Goal: Check status: Check status

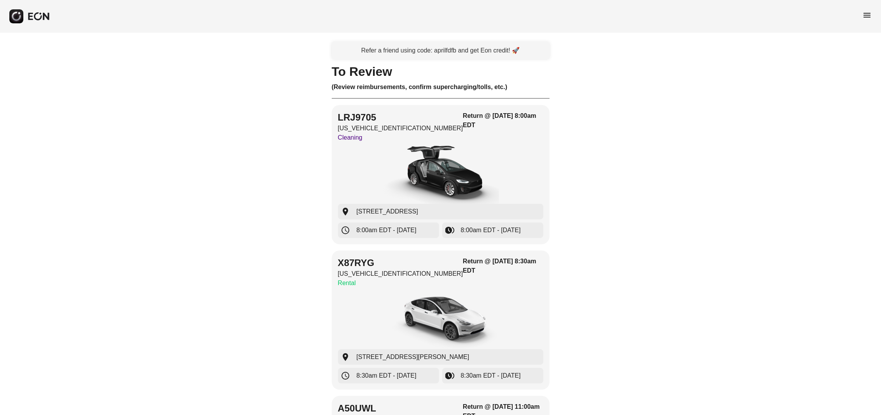
click at [866, 16] on span "menu" at bounding box center [866, 14] width 9 height 9
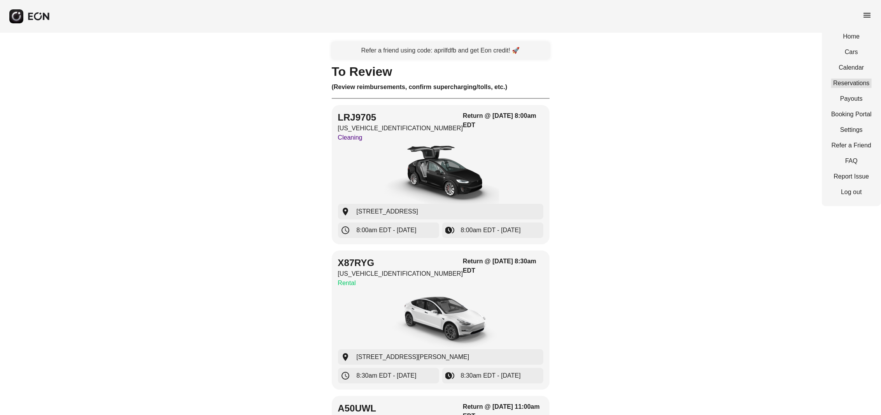
click at [841, 84] on link "Reservations" at bounding box center [851, 83] width 40 height 9
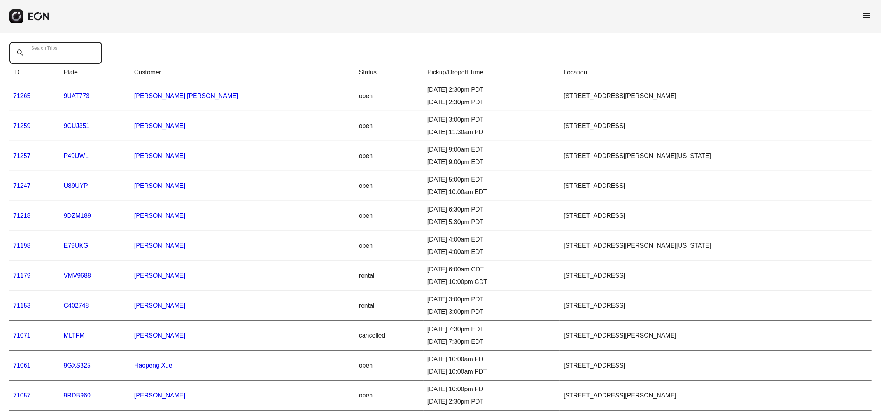
click at [56, 59] on Trips "Search Trips" at bounding box center [55, 53] width 93 height 22
paste Trips "*****"
type Trips "*****"
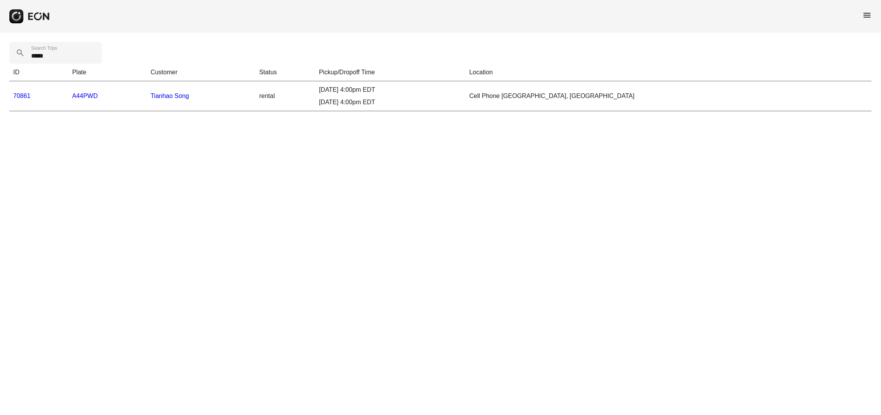
click at [22, 94] on link "70861" at bounding box center [21, 96] width 17 height 7
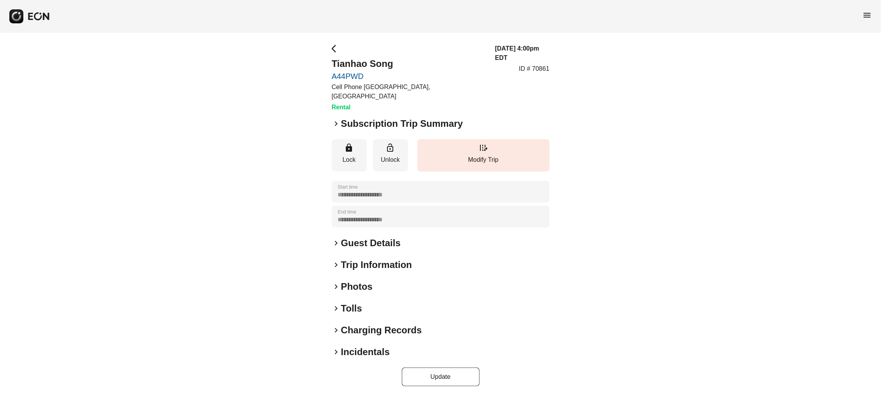
click at [336, 119] on span "keyboard_arrow_right" at bounding box center [336, 123] width 9 height 9
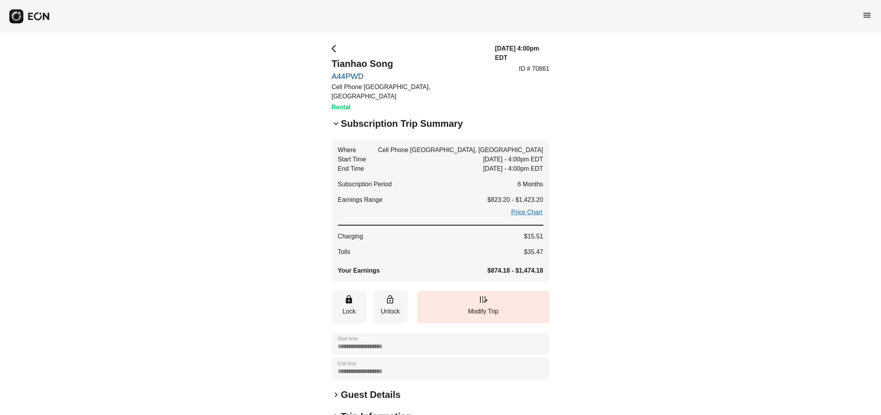
click at [335, 119] on span "keyboard_arrow_down" at bounding box center [336, 123] width 9 height 9
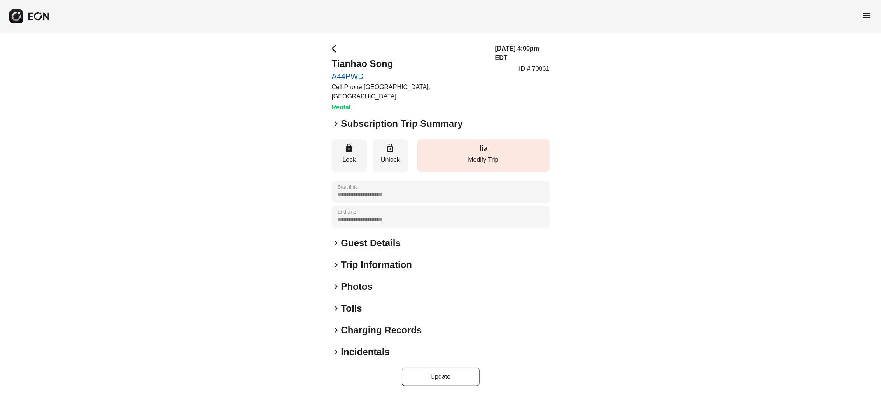
click at [332, 51] on span "arrow_back_ios" at bounding box center [336, 48] width 9 height 9
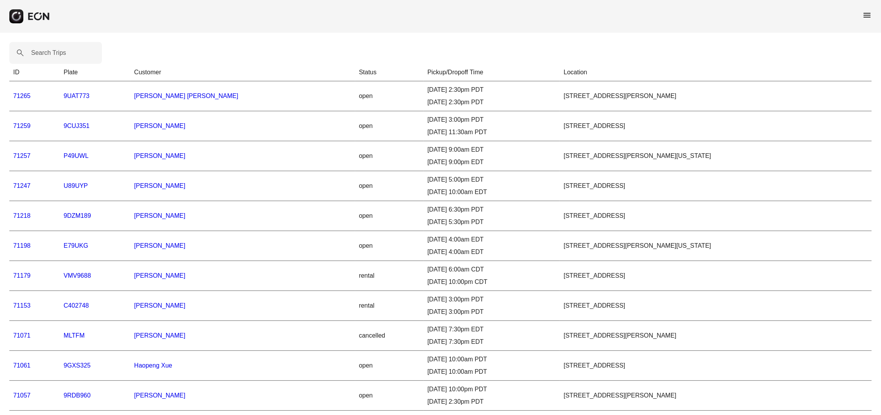
click at [255, 40] on div "Search Trips ID Plate Customer Status Pickup/Dropoff Time Location 71265 9UAT77…" at bounding box center [440, 377] width 881 height 688
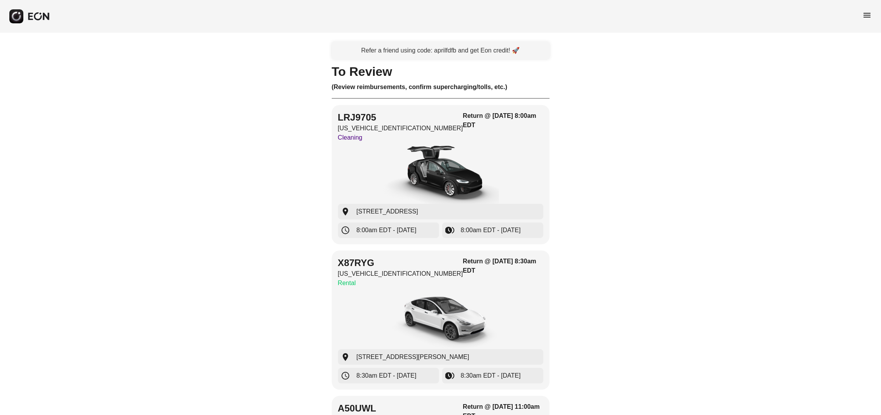
click at [867, 12] on span "menu" at bounding box center [866, 14] width 9 height 9
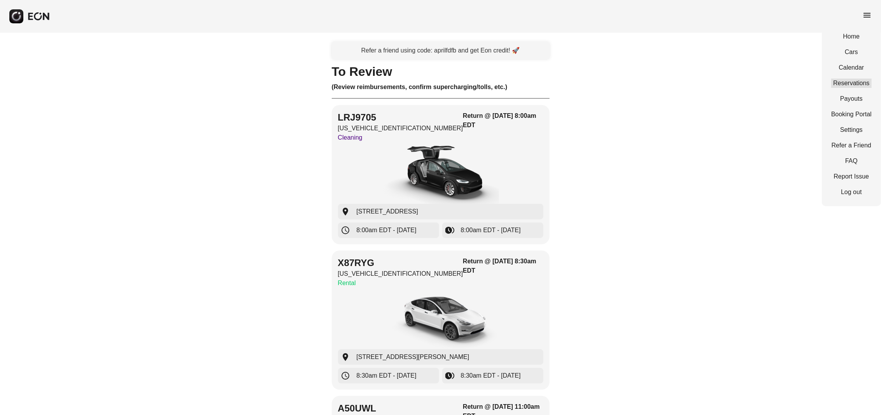
click at [839, 78] on div "Home Cars Calendar Reservations Payouts Booking Portal Settings Refer a Friend …" at bounding box center [851, 115] width 59 height 184
click at [845, 86] on link "Reservations" at bounding box center [851, 83] width 40 height 9
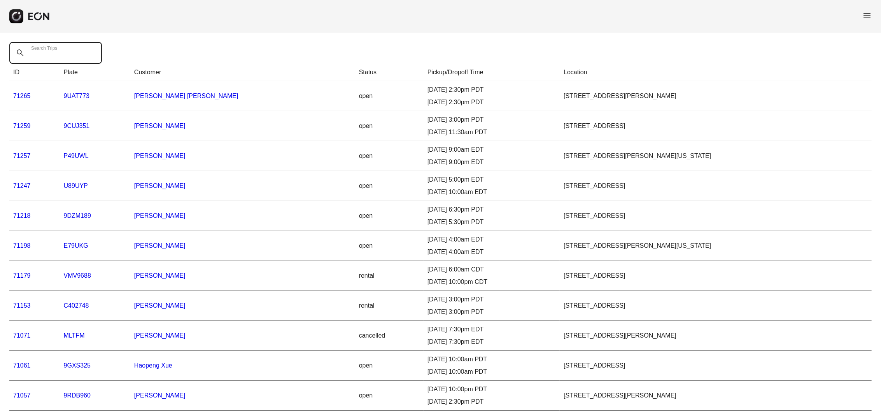
click at [94, 46] on Trips "Search Trips" at bounding box center [55, 53] width 93 height 22
paste Trips "*****"
type Trips "*****"
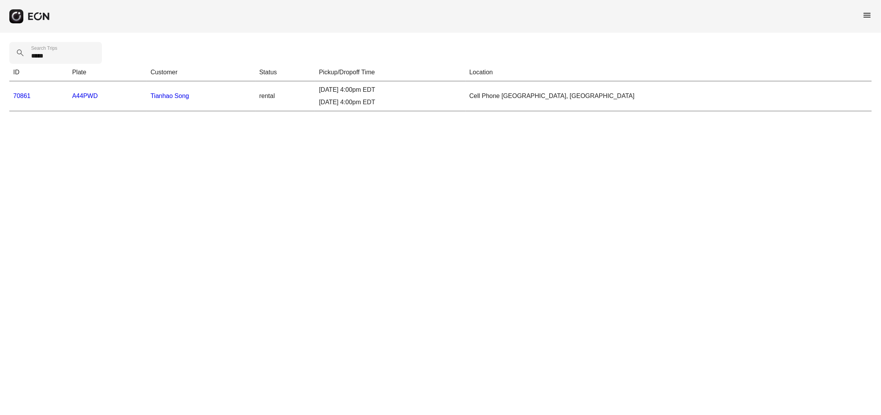
click at [21, 96] on link "70861" at bounding box center [21, 96] width 17 height 7
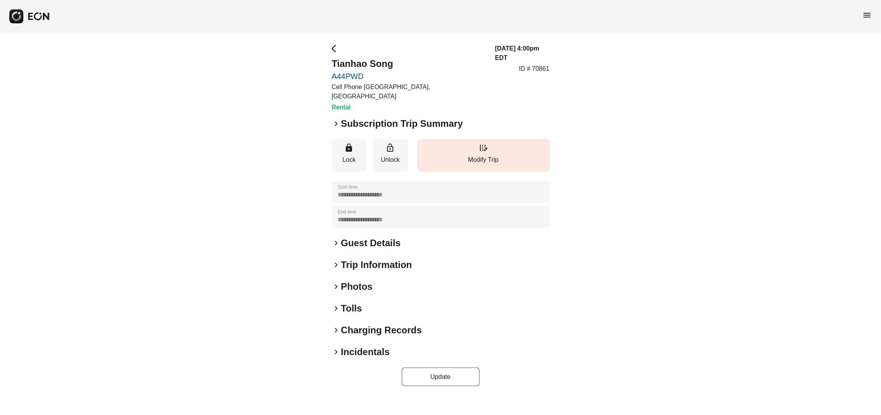
click at [336, 282] on span "keyboard_arrow_right" at bounding box center [336, 286] width 9 height 9
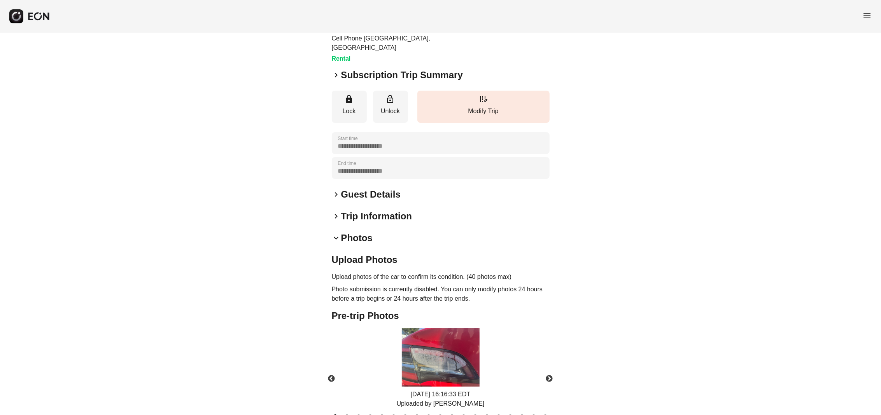
scroll to position [128, 0]
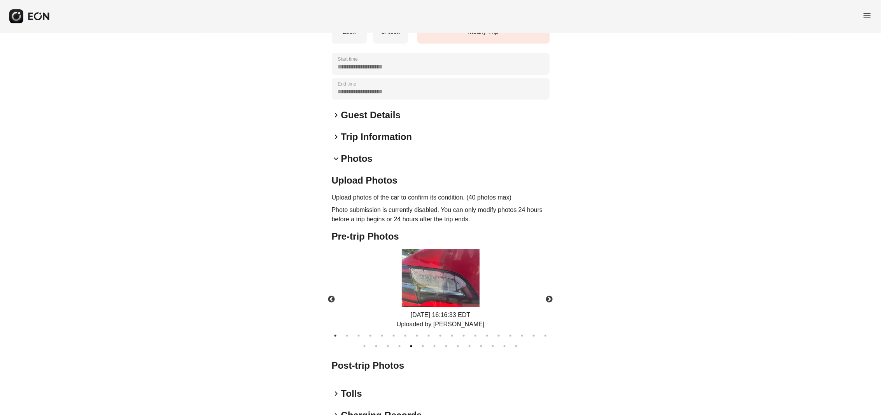
click at [415, 342] on button "24" at bounding box center [411, 346] width 8 height 8
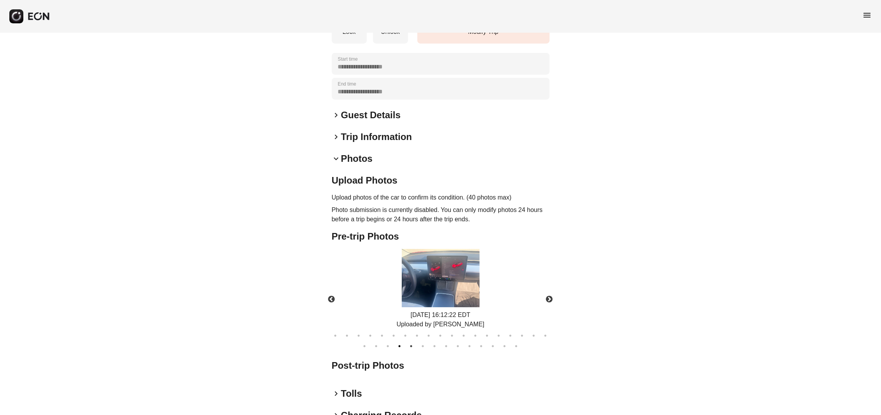
click at [397, 342] on button "23" at bounding box center [400, 346] width 8 height 8
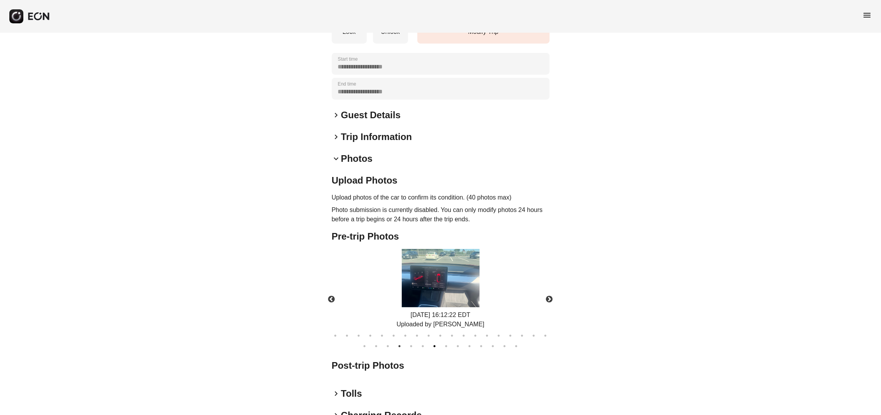
click at [433, 342] on button "26" at bounding box center [435, 346] width 8 height 8
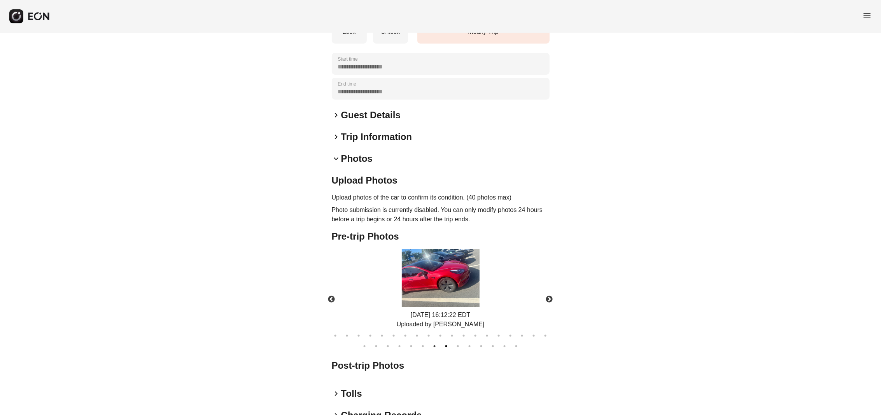
click at [446, 342] on button "27" at bounding box center [446, 346] width 8 height 8
click at [467, 342] on button "29" at bounding box center [470, 346] width 8 height 8
click at [552, 287] on button "Next" at bounding box center [549, 299] width 27 height 27
click at [429, 275] on img at bounding box center [441, 278] width 78 height 58
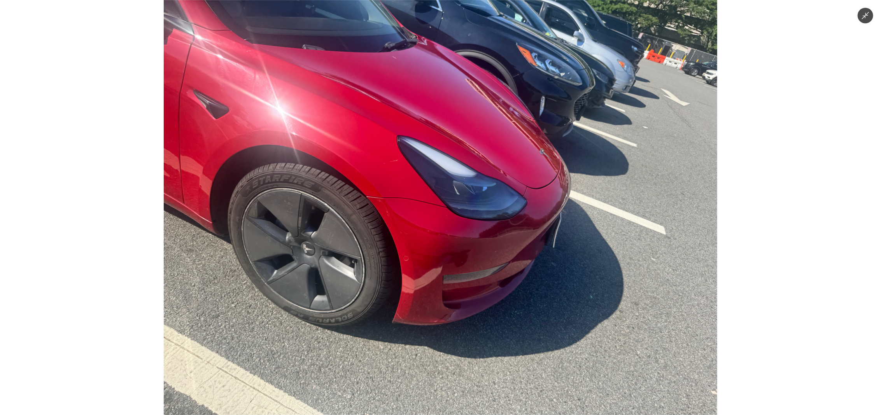
click at [114, 269] on div at bounding box center [440, 207] width 881 height 415
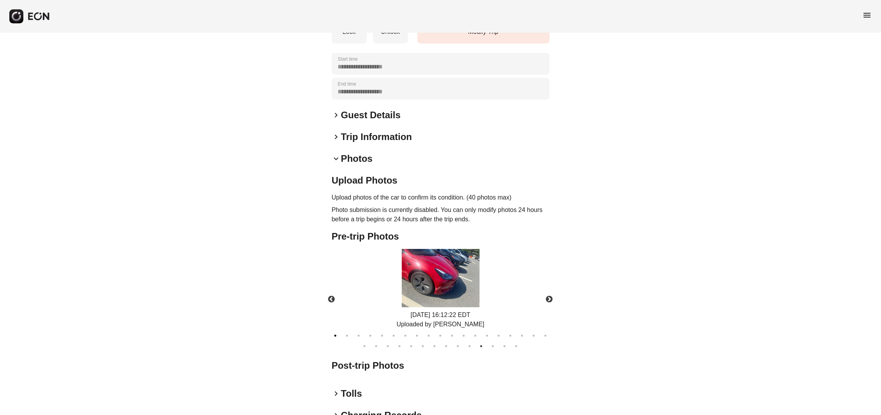
click at [336, 332] on button "1" at bounding box center [336, 336] width 8 height 8
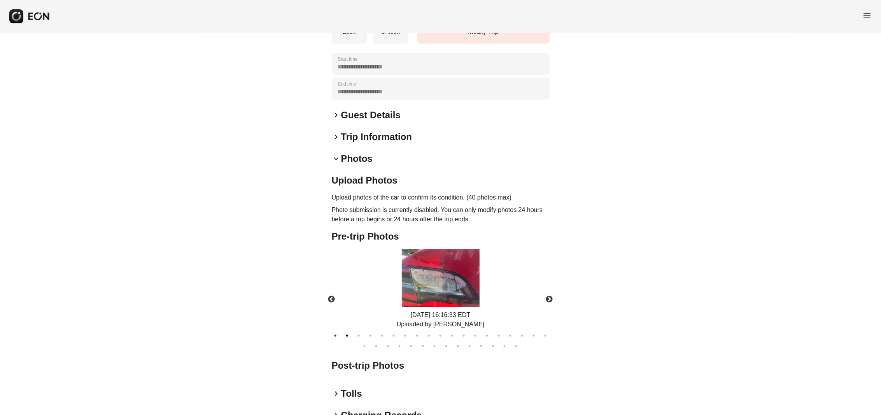
click at [349, 332] on button "2" at bounding box center [347, 336] width 8 height 8
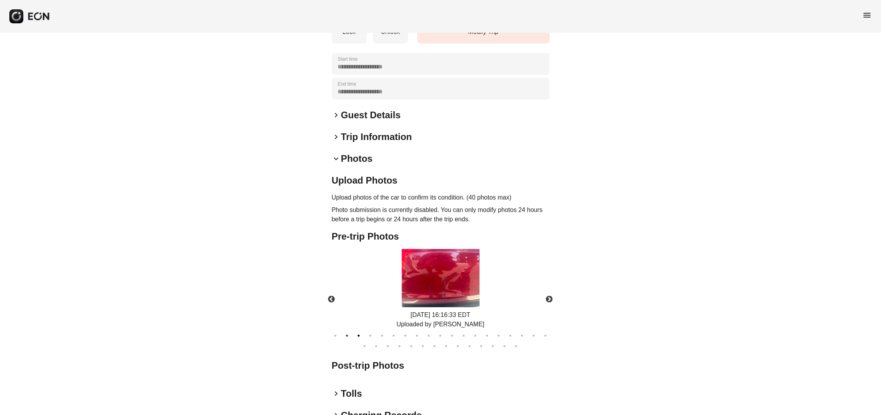
click at [357, 332] on button "3" at bounding box center [359, 336] width 8 height 8
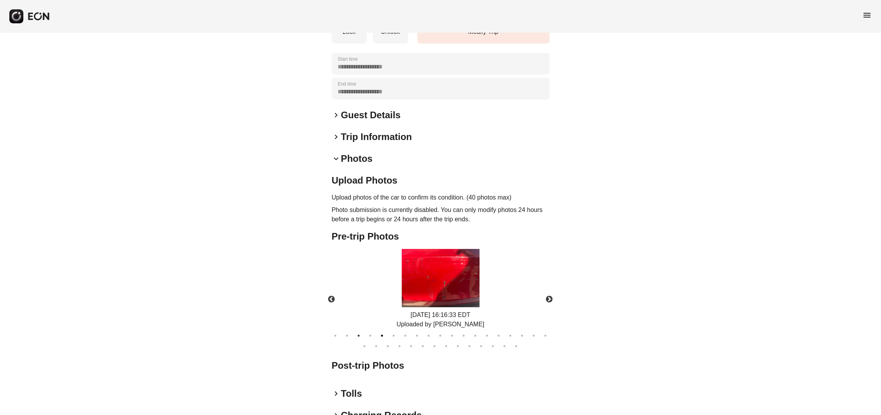
click at [383, 332] on button "5" at bounding box center [382, 336] width 8 height 8
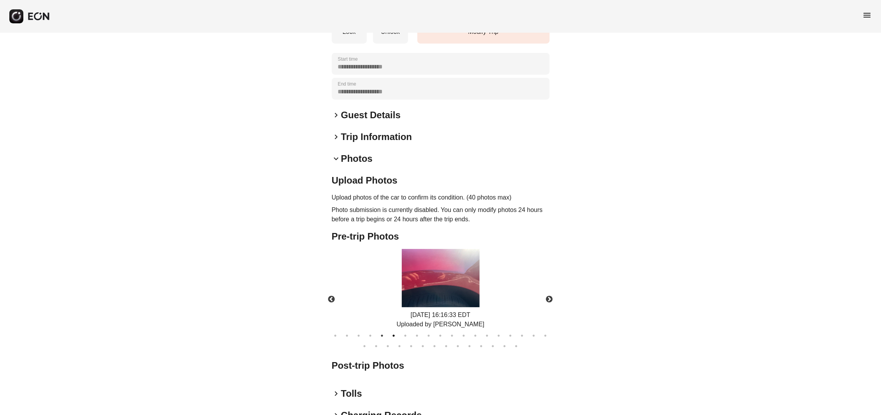
click at [393, 332] on button "6" at bounding box center [394, 336] width 8 height 8
click at [404, 332] on button "7" at bounding box center [406, 336] width 8 height 8
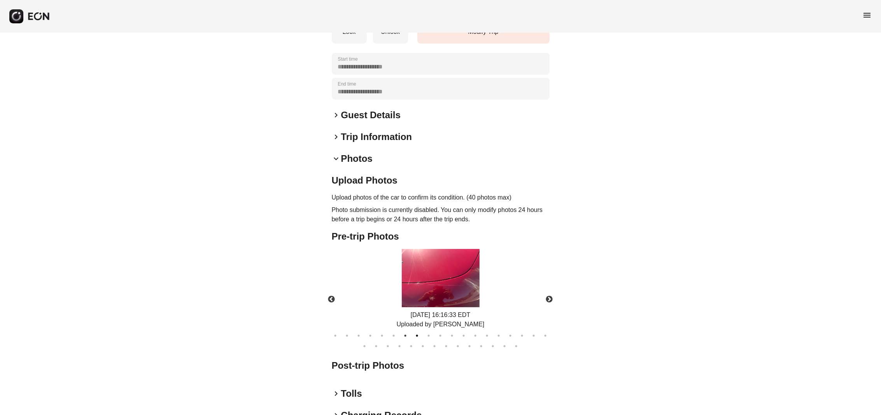
click at [421, 332] on button "8" at bounding box center [417, 336] width 8 height 8
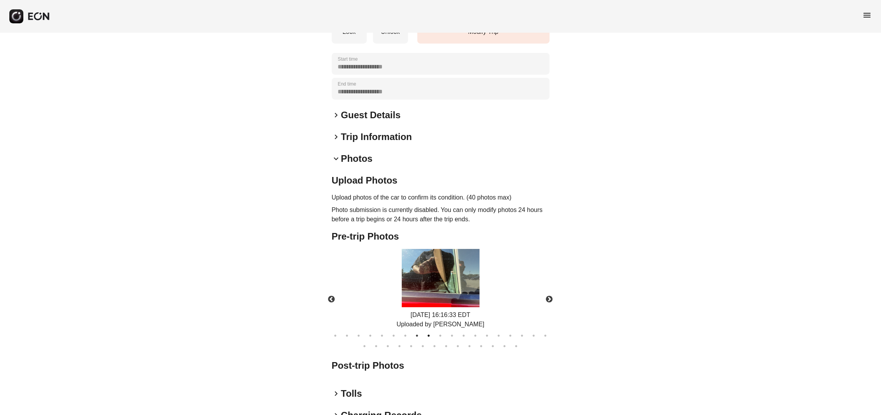
click at [428, 332] on button "9" at bounding box center [429, 336] width 8 height 8
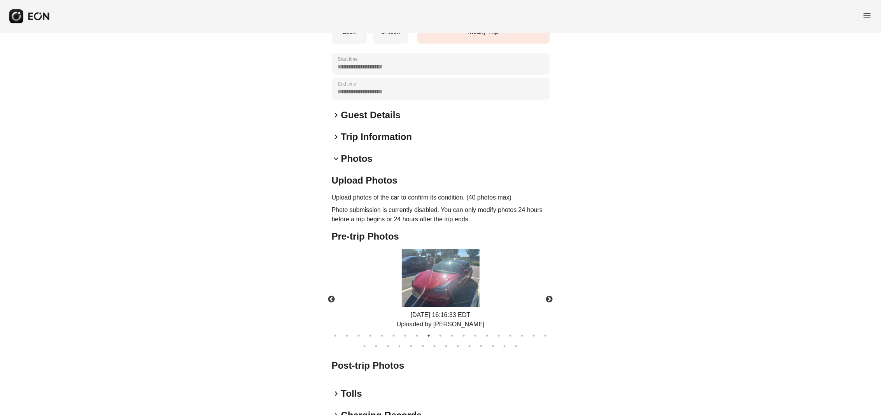
click at [453, 280] on img at bounding box center [441, 278] width 78 height 58
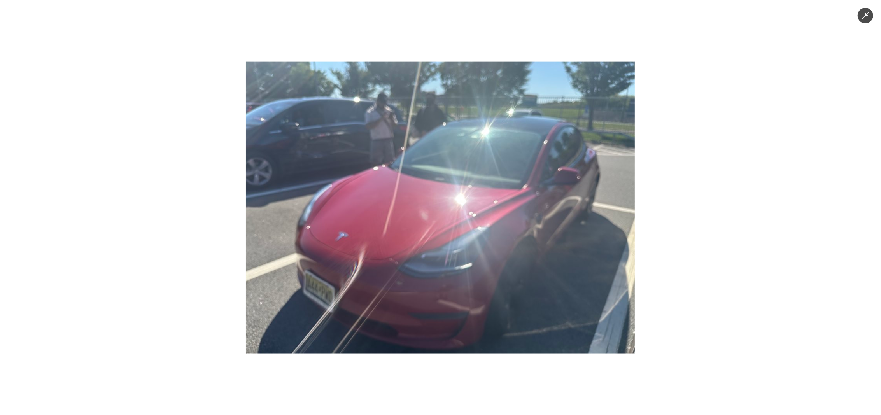
drag, startPoint x: 663, startPoint y: 264, endPoint x: 637, endPoint y: 273, distance: 28.2
click at [663, 265] on div at bounding box center [440, 207] width 881 height 415
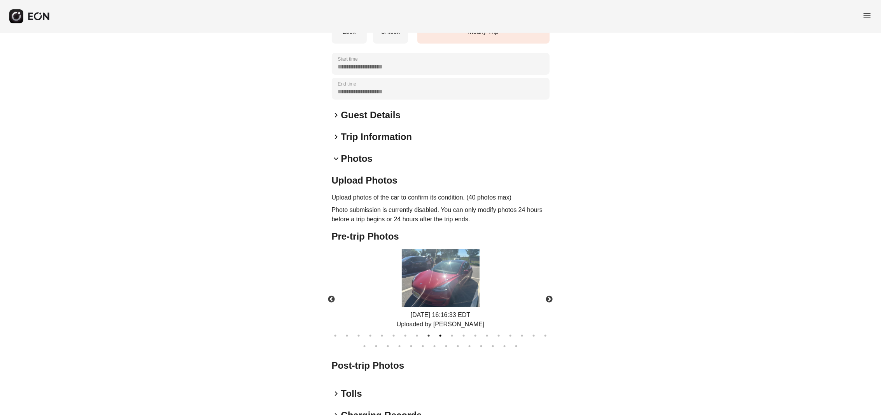
click at [438, 332] on button "10" at bounding box center [441, 336] width 8 height 8
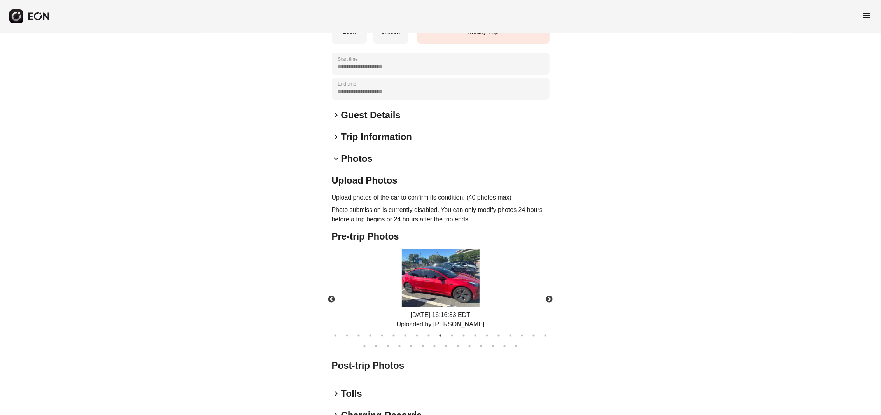
click at [469, 289] on img at bounding box center [441, 278] width 78 height 58
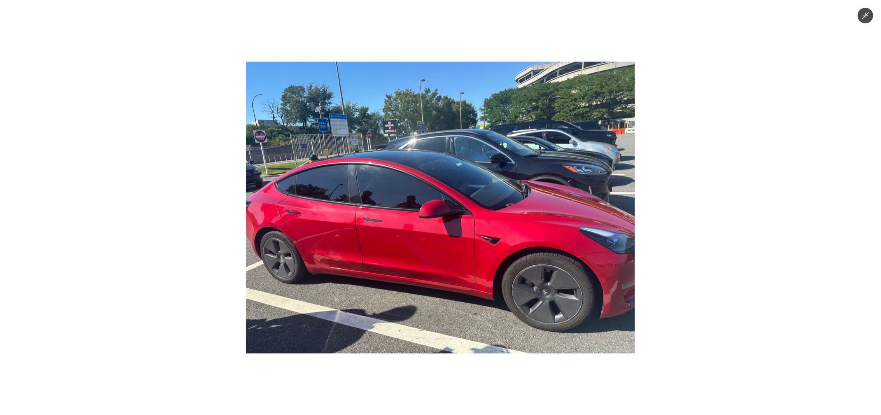
click at [215, 181] on div at bounding box center [440, 207] width 881 height 415
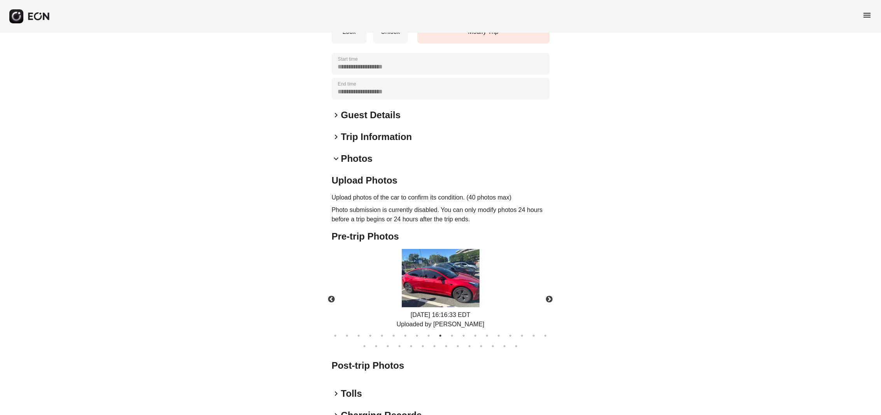
scroll to position [0, 0]
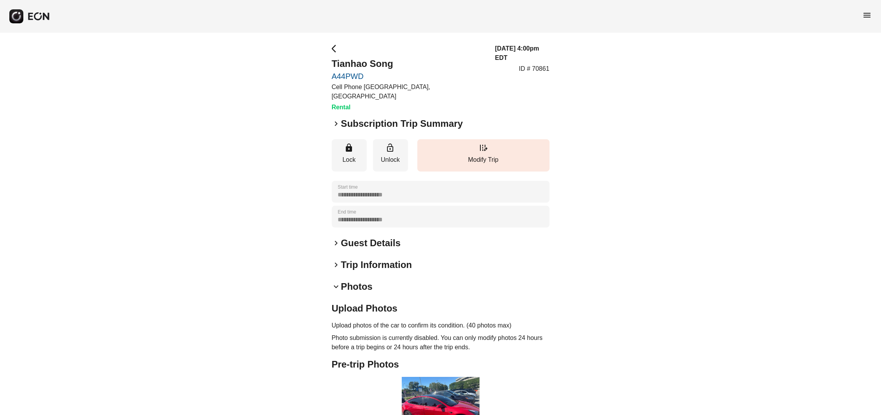
click at [332, 47] on span "arrow_back_ios" at bounding box center [336, 48] width 9 height 9
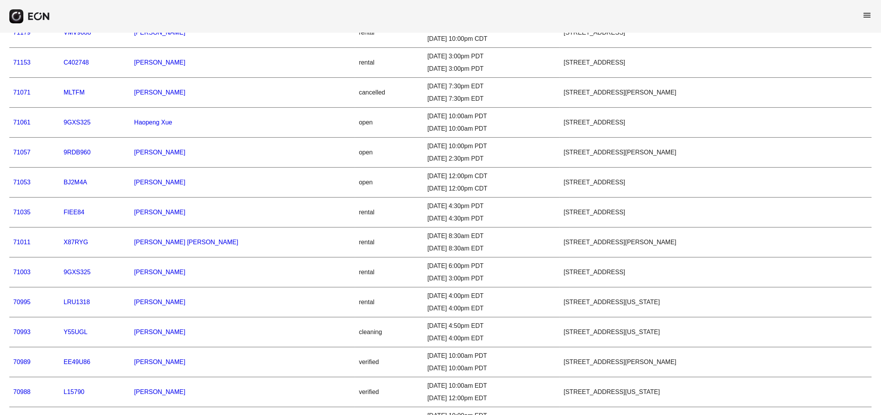
scroll to position [292, 0]
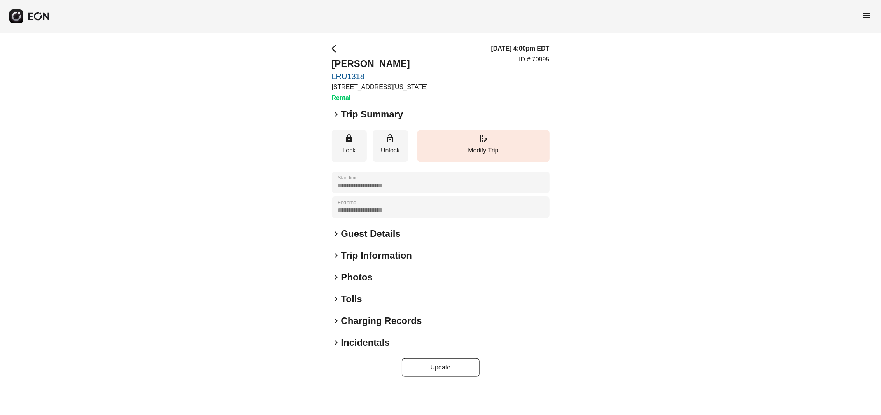
click at [334, 281] on span "keyboard_arrow_right" at bounding box center [336, 277] width 9 height 9
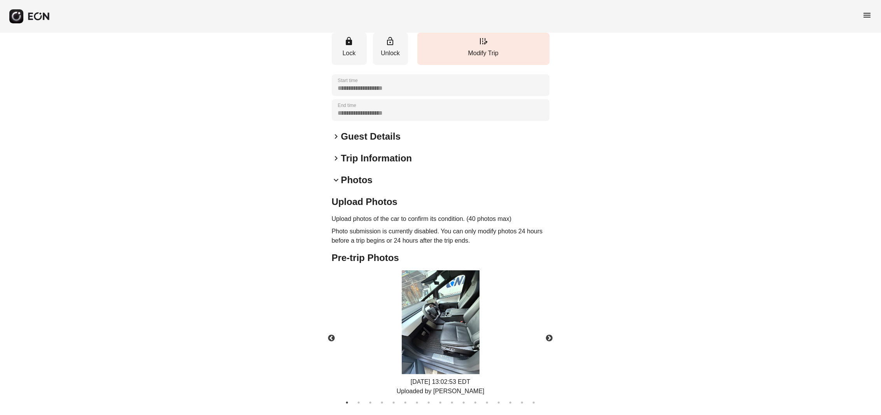
scroll to position [146, 0]
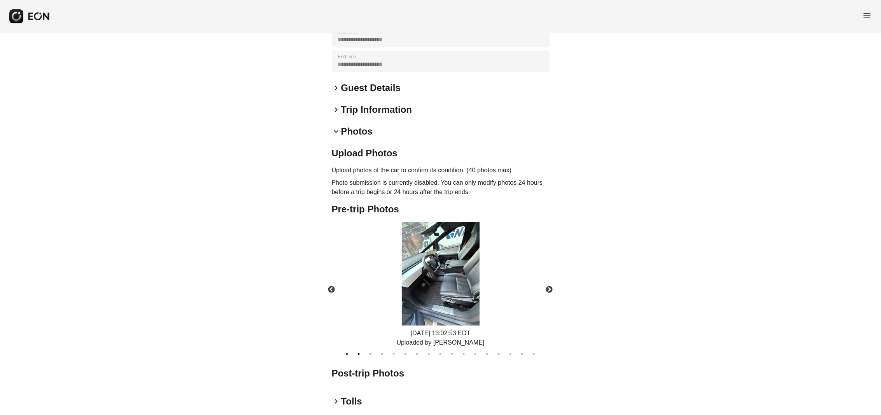
click at [361, 352] on button "2" at bounding box center [359, 354] width 8 height 8
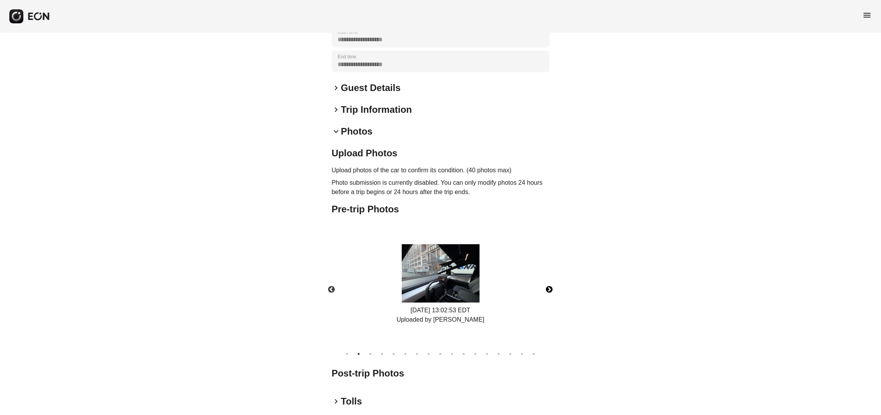
click at [550, 289] on button "Next" at bounding box center [549, 289] width 27 height 27
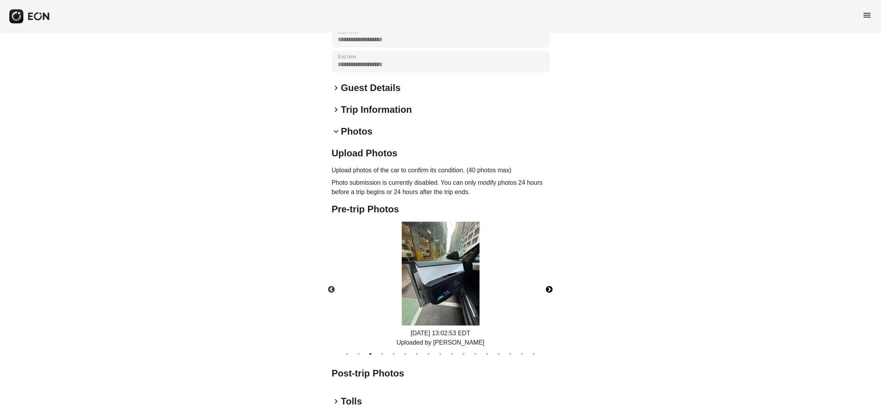
click at [550, 289] on button "Next" at bounding box center [549, 289] width 27 height 27
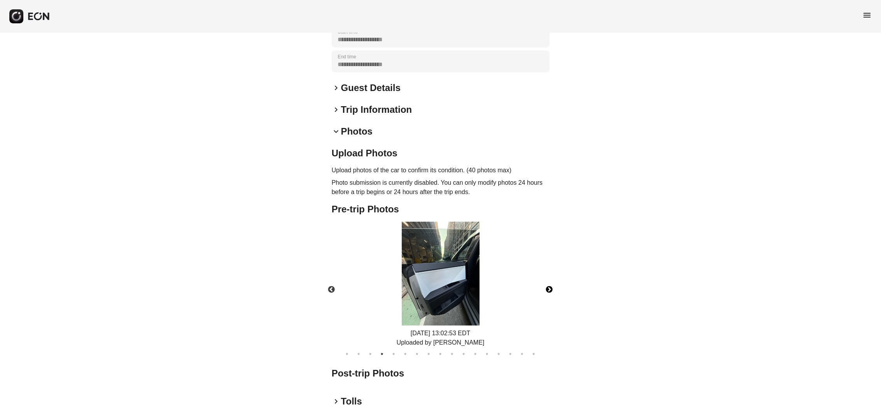
click at [550, 289] on button "Next" at bounding box center [549, 289] width 27 height 27
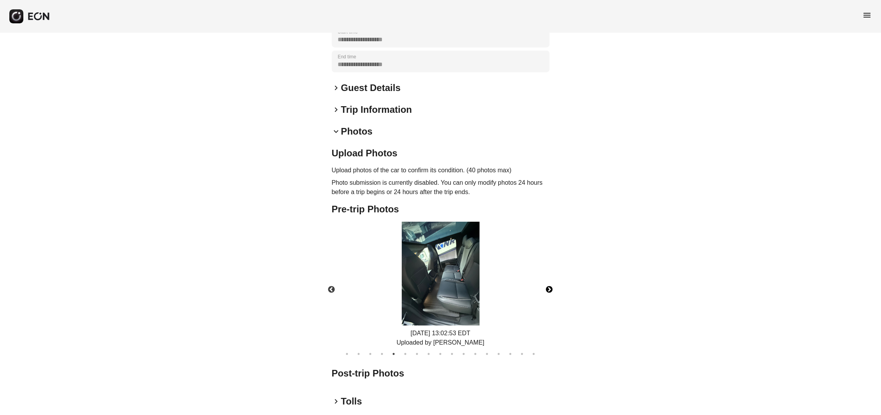
click at [550, 289] on button "Next" at bounding box center [549, 289] width 27 height 27
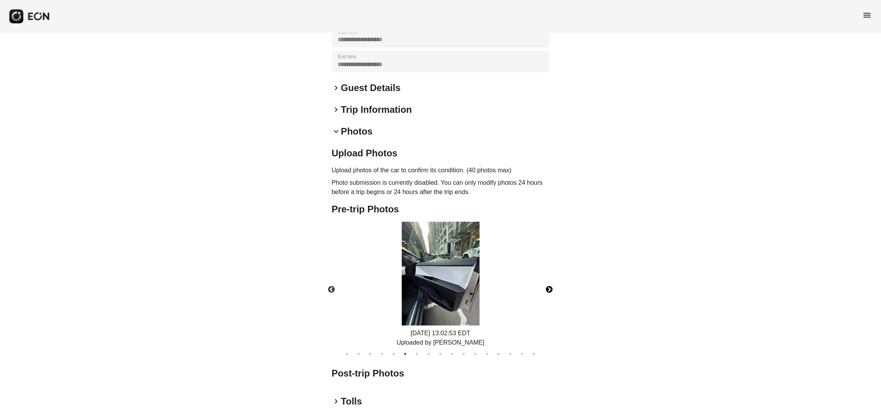
click at [550, 289] on button "Next" at bounding box center [549, 289] width 27 height 27
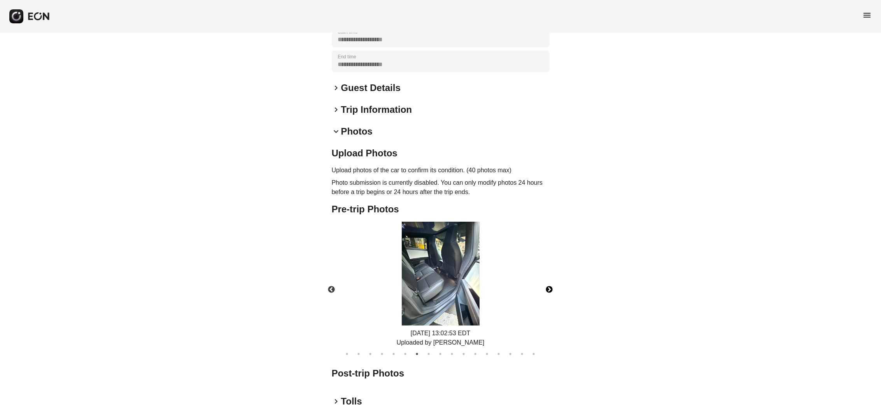
click at [550, 289] on button "Next" at bounding box center [549, 289] width 27 height 27
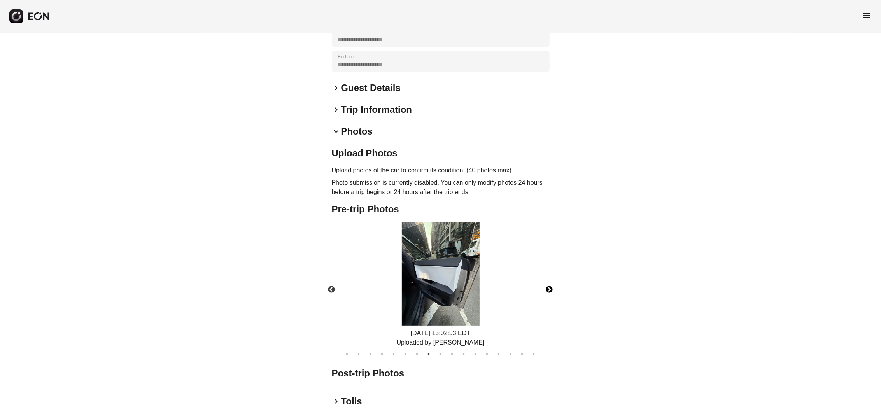
click at [550, 289] on button "Next" at bounding box center [549, 289] width 27 height 27
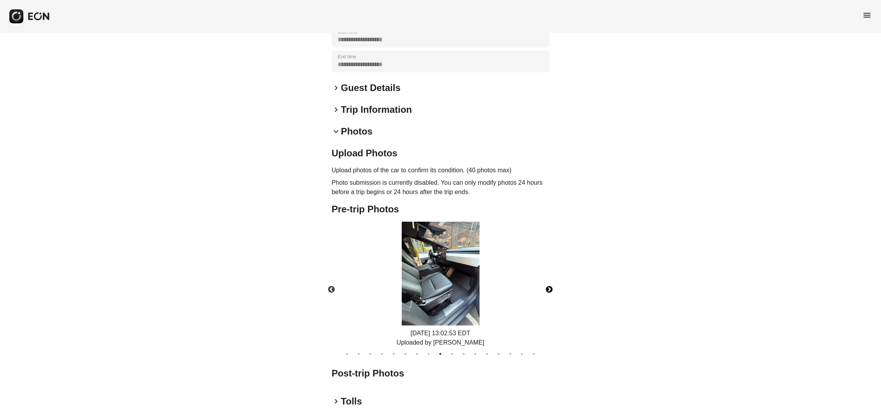
click at [550, 289] on button "Next" at bounding box center [549, 289] width 27 height 27
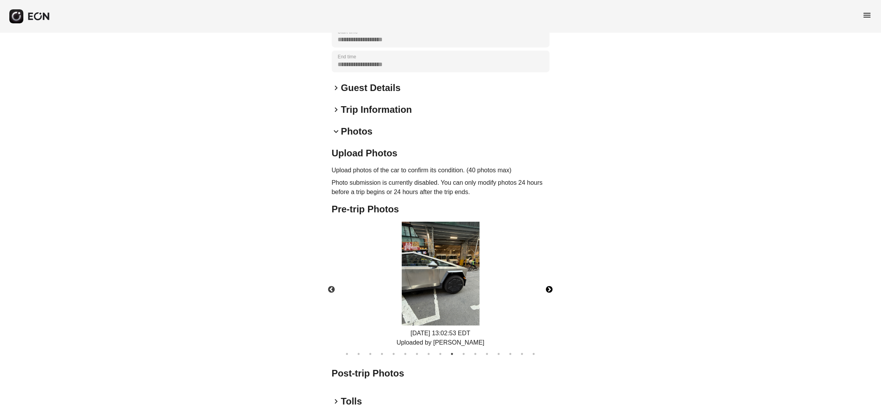
click at [550, 289] on button "Next" at bounding box center [549, 289] width 27 height 27
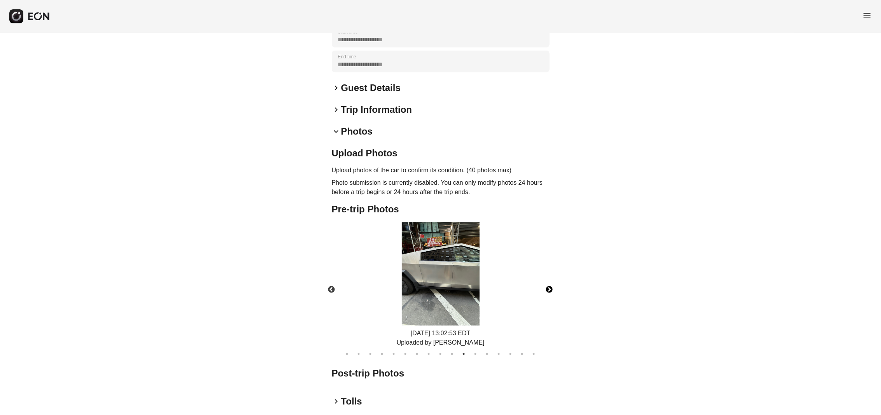
click at [548, 285] on button "Next" at bounding box center [549, 289] width 27 height 27
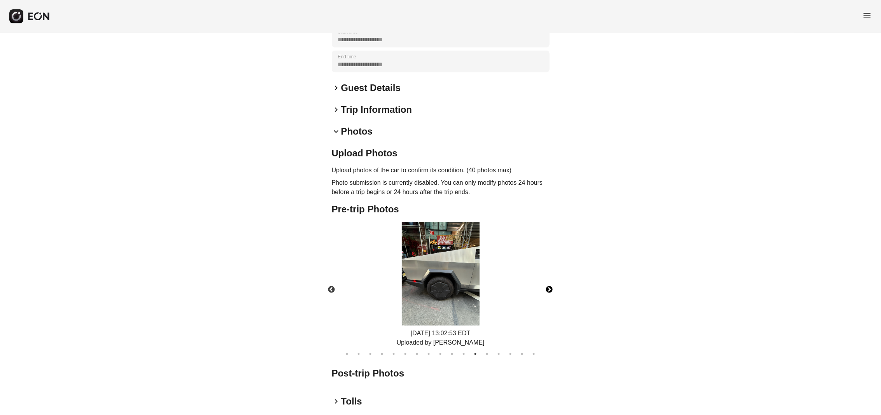
click at [455, 316] on img at bounding box center [441, 274] width 78 height 104
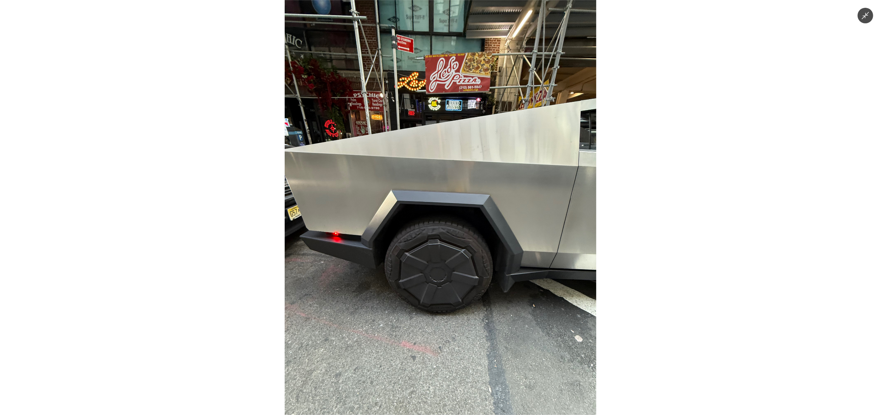
click at [625, 262] on div at bounding box center [440, 207] width 881 height 415
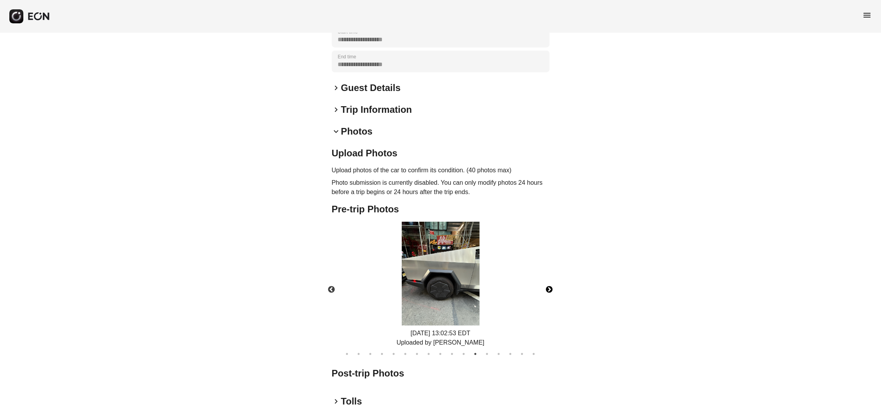
click at [554, 283] on button "Next" at bounding box center [549, 289] width 27 height 27
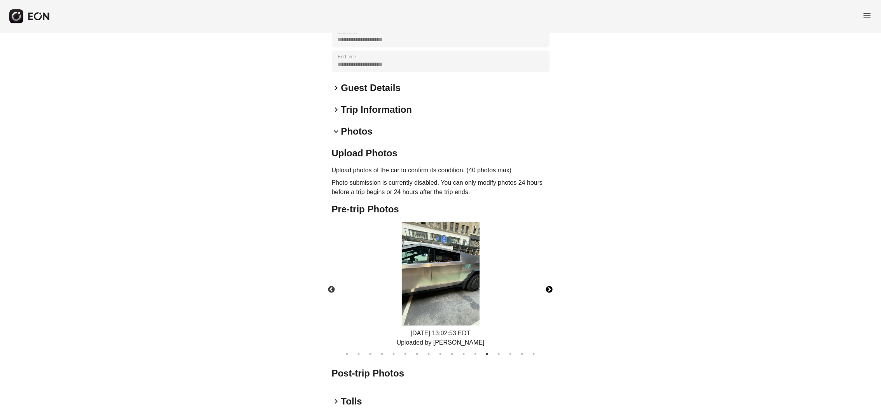
click at [456, 272] on img at bounding box center [441, 274] width 78 height 104
